Goal: Task Accomplishment & Management: Manage account settings

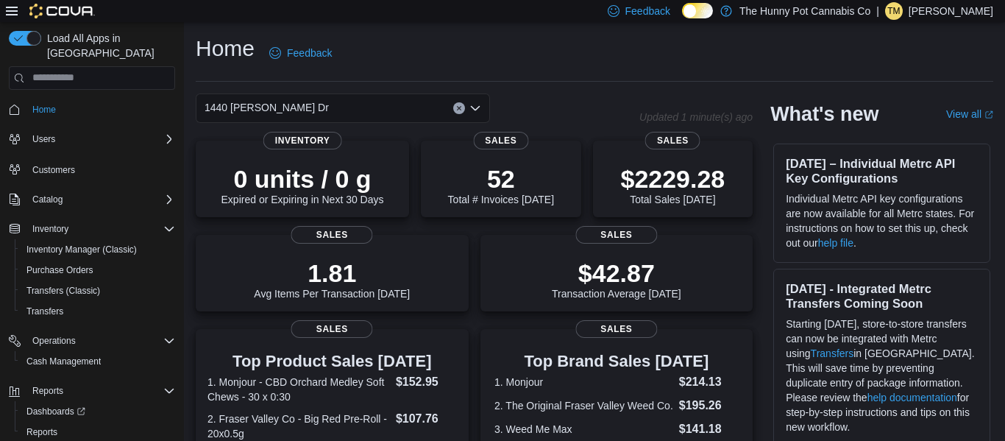
click at [937, 22] on div "Feedback Dark Mode The Hunny Pot Cannabis Co | TM Teah Merrington" at bounding box center [797, 10] width 391 height 29
click at [964, 10] on p "Teah Merrington" at bounding box center [951, 11] width 85 height 18
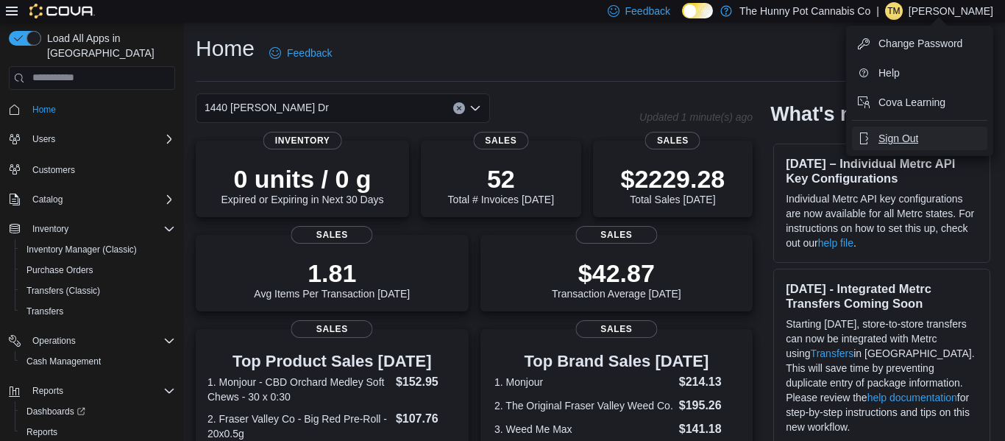
click at [916, 138] on span "Sign Out" at bounding box center [898, 138] width 40 height 15
